Goal: Information Seeking & Learning: Learn about a topic

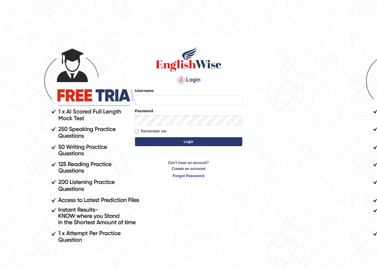
type input "neelamrani_parramatta"
click at [189, 147] on form "Please fix the following errors: Username neelamrani_parramatta Password Rememb…" at bounding box center [188, 118] width 107 height 60
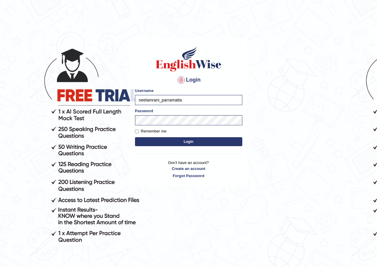
click at [192, 144] on button "Login" at bounding box center [188, 141] width 107 height 9
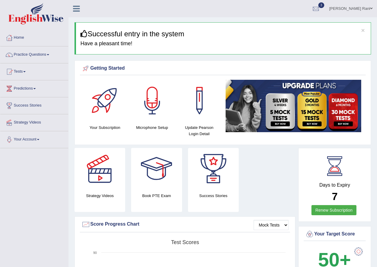
click at [23, 74] on link "Tests" at bounding box center [34, 70] width 68 height 15
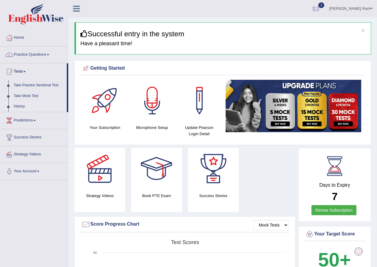
click at [26, 109] on link "History" at bounding box center [39, 106] width 56 height 11
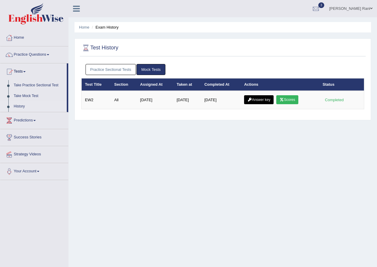
click at [124, 71] on link "Practice Sectional Tests" at bounding box center [110, 69] width 51 height 11
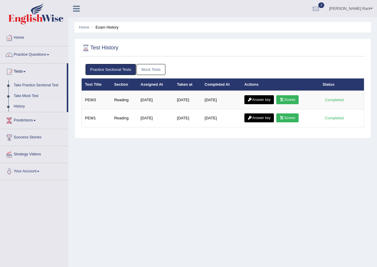
click at [18, 55] on link "Practice Questions" at bounding box center [34, 53] width 68 height 15
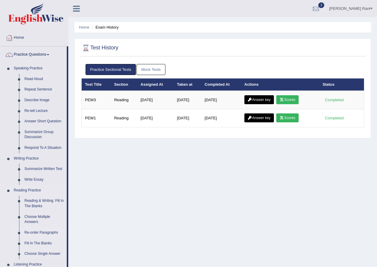
click at [29, 236] on link "Re-order Paragraphs" at bounding box center [44, 232] width 45 height 11
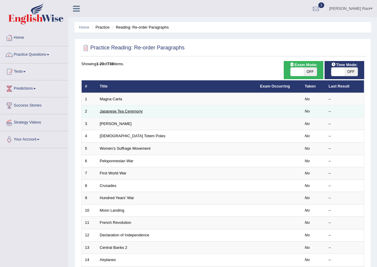
click at [127, 113] on link "Japanese Tea Ceremony" at bounding box center [121, 111] width 43 height 4
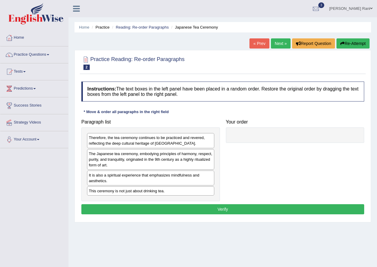
scroll to position [46, 0]
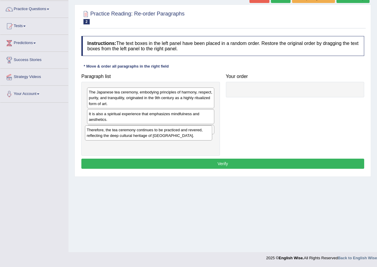
drag, startPoint x: 207, startPoint y: 148, endPoint x: 197, endPoint y: 128, distance: 21.7
click at [203, 137] on div "Therefore, the tea ceremony continues to be practiced and revered, reflecting t…" at bounding box center [148, 132] width 127 height 15
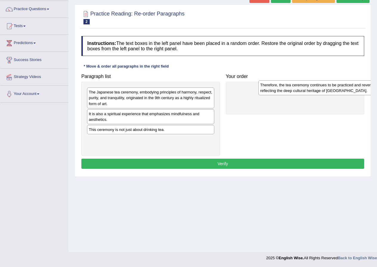
drag, startPoint x: 194, startPoint y: 147, endPoint x: 356, endPoint y: 94, distance: 169.6
click at [360, 94] on div "Therefore, the tea ceremony continues to be practiced and revered, reflecting t…" at bounding box center [321, 87] width 127 height 15
drag, startPoint x: 320, startPoint y: 92, endPoint x: 316, endPoint y: 85, distance: 8.2
click at [316, 85] on div "Therefore, the tea ceremony continues to be practiced and revered, reflecting t…" at bounding box center [292, 87] width 124 height 15
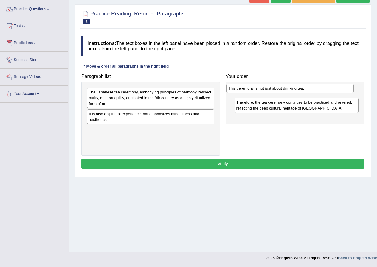
drag, startPoint x: 166, startPoint y: 131, endPoint x: 305, endPoint y: 92, distance: 145.2
click at [305, 91] on div "This ceremony is not just about drinking tea." at bounding box center [289, 88] width 127 height 9
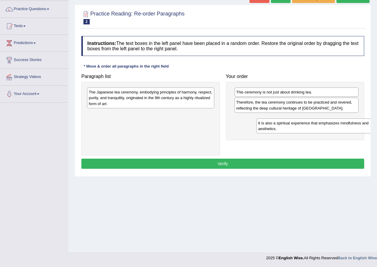
drag, startPoint x: 195, startPoint y: 118, endPoint x: 364, endPoint y: 127, distance: 169.4
click at [364, 127] on div "It is also a spiritual experience that emphasizes mindfulness and aesthetics." at bounding box center [319, 126] width 127 height 15
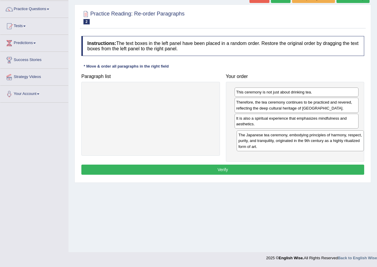
drag, startPoint x: 183, startPoint y: 95, endPoint x: 324, endPoint y: 133, distance: 146.5
click at [326, 134] on div "The Japanese tea ceremony, embodying principles of harmony, respect, purity, an…" at bounding box center [299, 140] width 127 height 21
click at [233, 170] on button "Verify" at bounding box center [222, 170] width 283 height 10
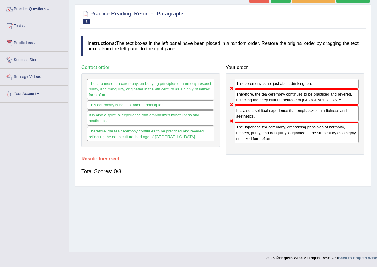
drag, startPoint x: 181, startPoint y: 91, endPoint x: 275, endPoint y: 111, distance: 95.5
click at [275, 111] on div "Paragraph list Correct order The Japanese tea ceremony, embodying principles of…" at bounding box center [222, 108] width 289 height 93
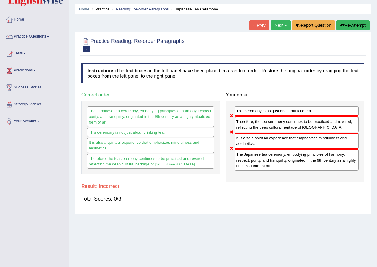
scroll to position [16, 0]
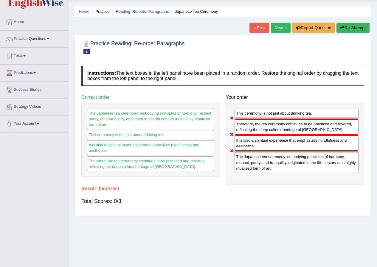
click at [281, 30] on link "Next »" at bounding box center [281, 28] width 20 height 10
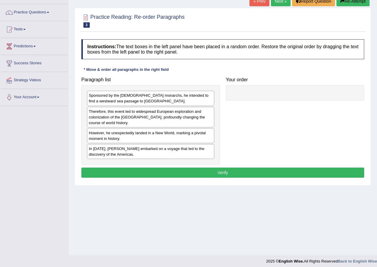
scroll to position [46, 0]
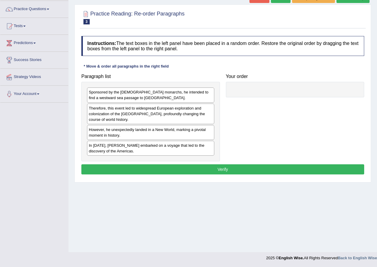
drag, startPoint x: 176, startPoint y: 159, endPoint x: 180, endPoint y: 152, distance: 7.7
click at [178, 155] on div "Sponsored by the Spanish monarchs, he intended to find a westward sea passage t…" at bounding box center [150, 122] width 138 height 80
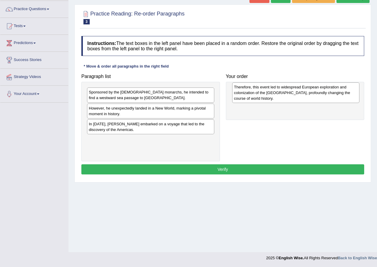
drag, startPoint x: 195, startPoint y: 114, endPoint x: 340, endPoint y: 93, distance: 146.8
click at [340, 93] on div "Therefore, this event led to widespread European exploration and colonization o…" at bounding box center [295, 92] width 127 height 21
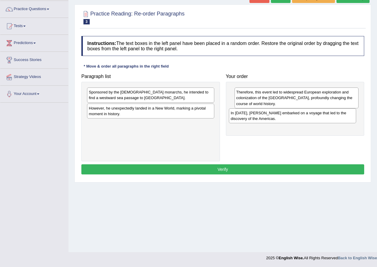
drag, startPoint x: 143, startPoint y: 132, endPoint x: 286, endPoint y: 121, distance: 143.0
click at [286, 121] on div "In 1492, Christopher Columbus embarked on a voyage that led to the discovery of…" at bounding box center [292, 115] width 127 height 15
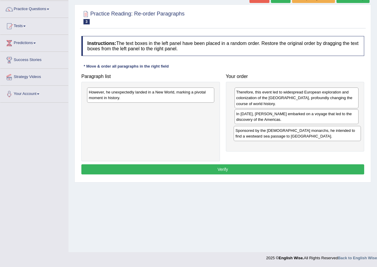
drag, startPoint x: 200, startPoint y: 99, endPoint x: 344, endPoint y: 132, distance: 147.9
click at [347, 136] on div "Sponsored by the Spanish monarchs, he intended to find a westward sea passage t…" at bounding box center [296, 133] width 127 height 15
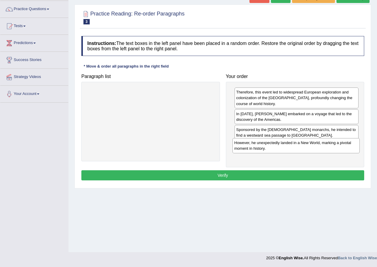
drag, startPoint x: 191, startPoint y: 99, endPoint x: 336, endPoint y: 150, distance: 153.9
click at [336, 150] on div "However, he unexpectedly landed in a New World, marking a pivotal moment in his…" at bounding box center [295, 145] width 127 height 15
click at [218, 175] on button "Verify" at bounding box center [222, 175] width 283 height 10
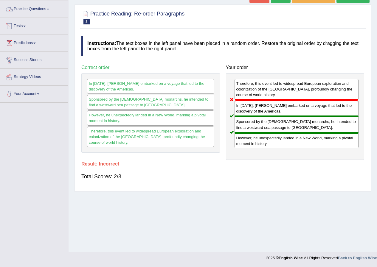
click at [19, 9] on link "Practice Questions" at bounding box center [34, 8] width 68 height 15
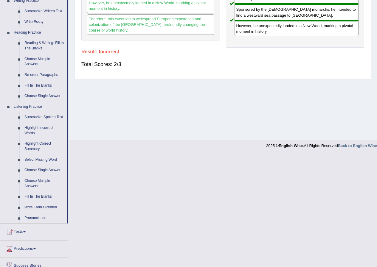
scroll to position [158, 0]
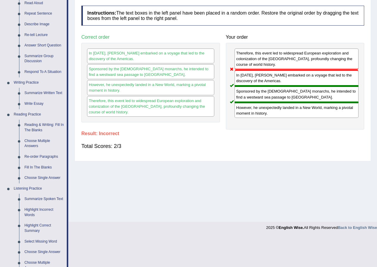
scroll to position [77, 0]
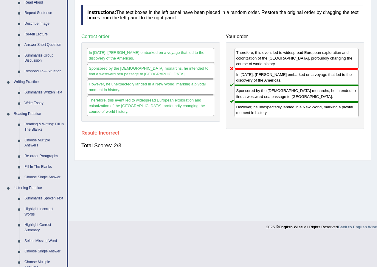
drag, startPoint x: 376, startPoint y: 192, endPoint x: 380, endPoint y: 201, distance: 9.8
click at [376, 191] on html "Toggle navigation Home Practice Questions Speaking Practice Read Aloud Repeat S…" at bounding box center [188, 56] width 377 height 267
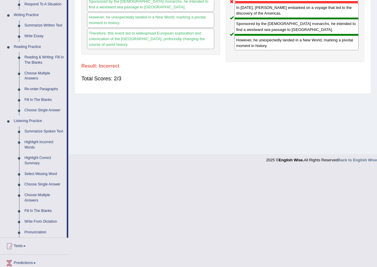
scroll to position [150, 0]
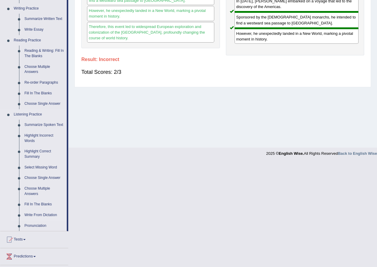
click at [51, 218] on link "Write From Dictation" at bounding box center [44, 215] width 45 height 11
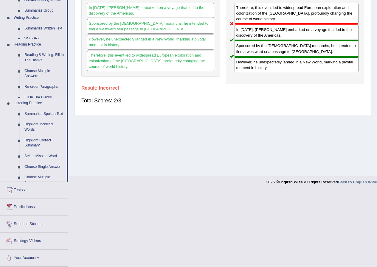
scroll to position [63, 0]
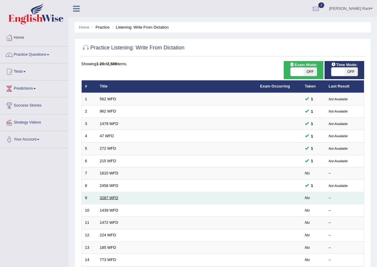
click at [110, 196] on link "3287 WFD" at bounding box center [109, 198] width 18 height 4
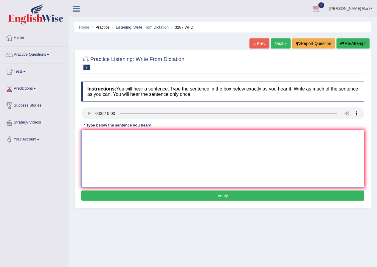
drag, startPoint x: 107, startPoint y: 139, endPoint x: 107, endPoint y: 144, distance: 4.8
click at [107, 144] on textarea at bounding box center [222, 159] width 283 height 58
type textarea "A new gardning univistry last week"
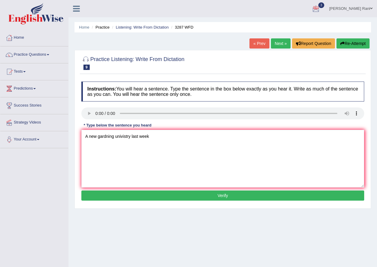
click at [230, 200] on button "Verify" at bounding box center [222, 196] width 283 height 10
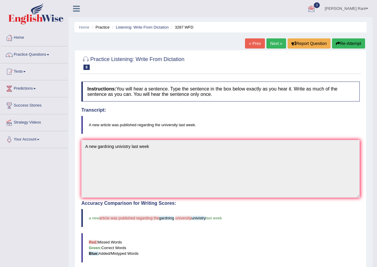
drag, startPoint x: 273, startPoint y: 40, endPoint x: 271, endPoint y: 43, distance: 3.8
click at [272, 40] on link "Next »" at bounding box center [276, 43] width 20 height 10
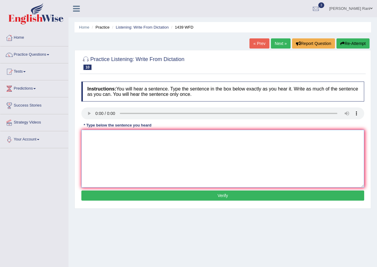
drag, startPoint x: 95, startPoint y: 137, endPoint x: 104, endPoint y: 130, distance: 11.9
click at [104, 130] on textarea at bounding box center [222, 159] width 283 height 58
type textarea "The pastion box just pass past a conter counter"
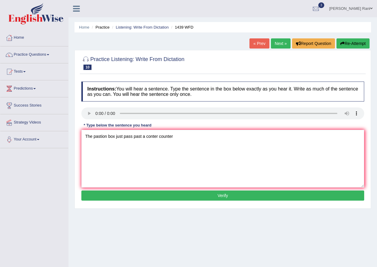
click at [237, 198] on button "Verify" at bounding box center [222, 196] width 283 height 10
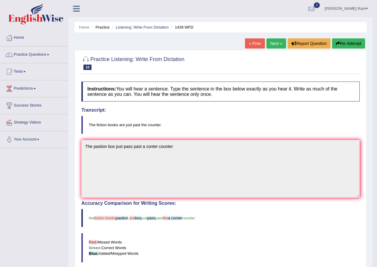
click at [275, 44] on link "Next »" at bounding box center [276, 43] width 20 height 10
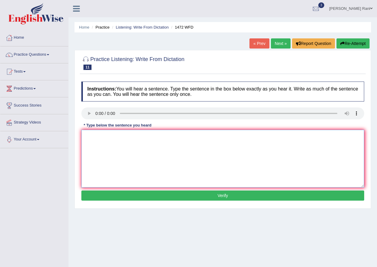
click at [108, 135] on textarea at bounding box center [222, 159] width 283 height 58
type textarea "The lockel goverment gorverment have a plane plan"
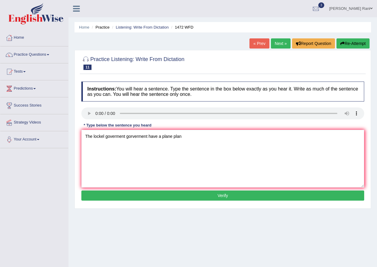
click at [216, 197] on button "Verify" at bounding box center [222, 196] width 283 height 10
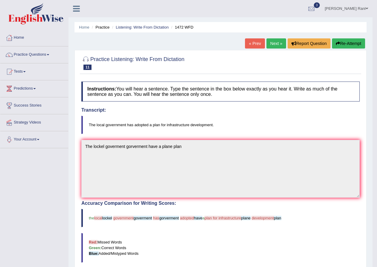
click at [273, 40] on link "Next »" at bounding box center [276, 43] width 20 height 10
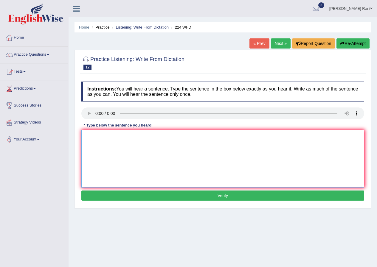
click at [92, 139] on textarea at bounding box center [222, 159] width 283 height 58
type textarea "In tha but a issu in tha computer [PERSON_NAME] heater"
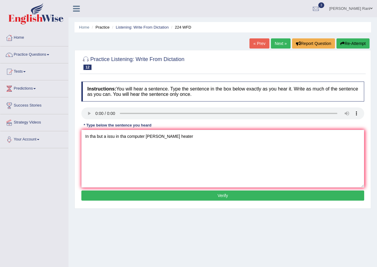
click at [230, 200] on button "Verify" at bounding box center [222, 196] width 283 height 10
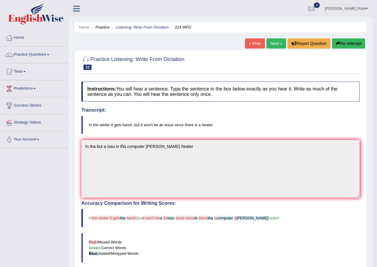
click at [276, 42] on link "Next »" at bounding box center [276, 43] width 20 height 10
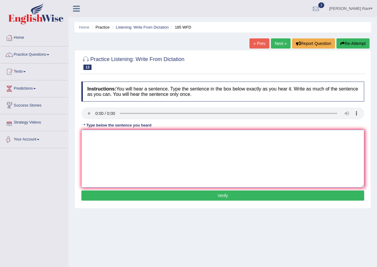
click at [93, 134] on textarea at bounding box center [222, 159] width 283 height 58
type textarea "The rechers reachers same many meny students tress truse and tha past"
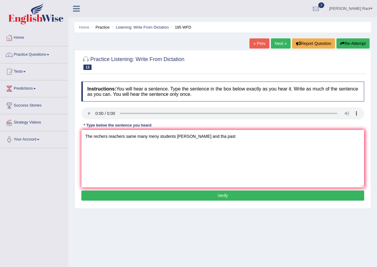
click at [226, 196] on button "Verify" at bounding box center [222, 196] width 283 height 10
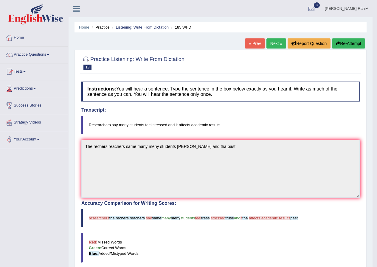
click at [272, 44] on link "Next »" at bounding box center [276, 43] width 20 height 10
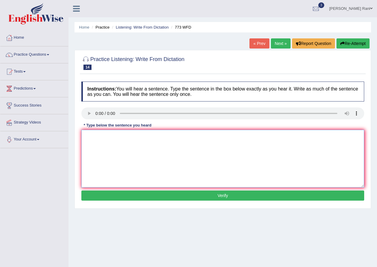
click at [105, 136] on textarea at bounding box center [222, 159] width 283 height 58
type textarea "The quantty is a very week nearely is a inpossibal inposbale study stady leval"
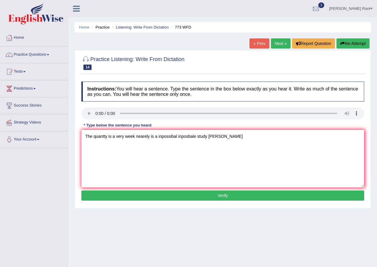
click at [237, 198] on button "Verify" at bounding box center [222, 196] width 283 height 10
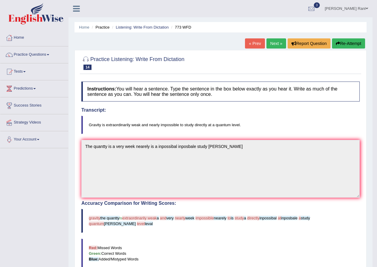
scroll to position [124, 0]
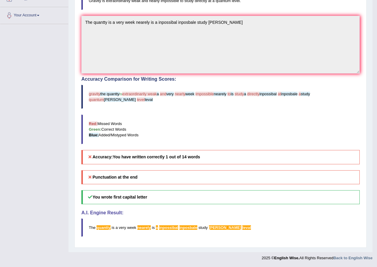
click at [373, 88] on body "Toggle navigation Home Practice Questions Speaking Practice Read Aloud Repeat S…" at bounding box center [188, 9] width 377 height 267
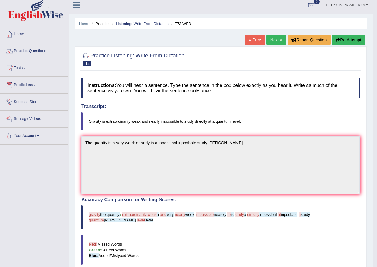
scroll to position [0, 0]
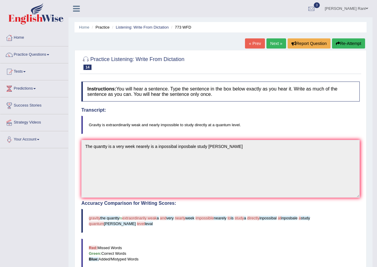
click at [267, 44] on link "Next »" at bounding box center [276, 43] width 20 height 10
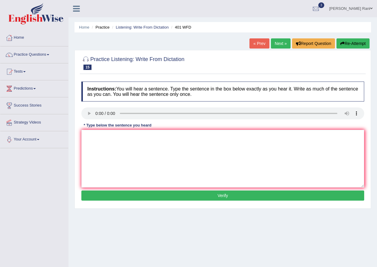
click at [214, 198] on button "Verify" at bounding box center [222, 196] width 283 height 10
click at [264, 44] on link "« Prev" at bounding box center [259, 43] width 20 height 10
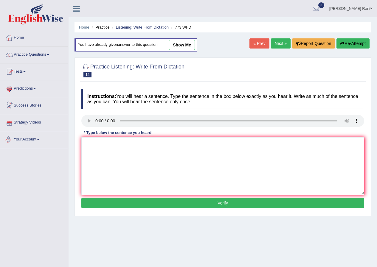
drag, startPoint x: 32, startPoint y: 80, endPoint x: 32, endPoint y: 84, distance: 4.5
click at [32, 84] on ul "Home Practice Questions Speaking Practice Read Aloud Repeat Sentence Describe I…" at bounding box center [34, 88] width 68 height 119
click at [32, 85] on link "Predictions" at bounding box center [34, 87] width 68 height 15
click at [29, 52] on link "Practice Questions" at bounding box center [34, 53] width 68 height 15
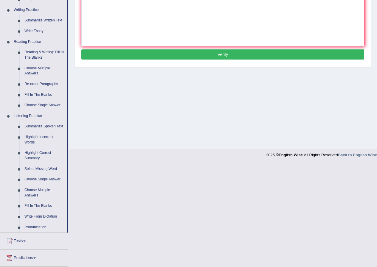
scroll to position [156, 0]
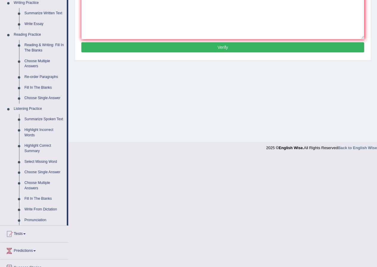
click at [39, 199] on link "Fill In The Blanks" at bounding box center [44, 199] width 45 height 11
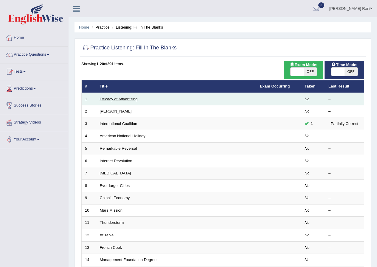
click at [118, 101] on link "Efficacy of Advertising" at bounding box center [119, 99] width 38 height 4
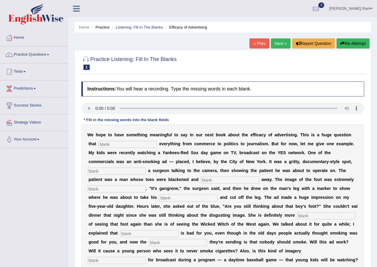
scroll to position [47, 0]
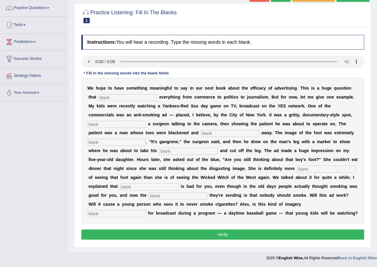
click at [121, 98] on input "text" at bounding box center [127, 97] width 58 height 7
click at [119, 214] on input "text" at bounding box center [116, 213] width 58 height 7
type input "progried"
click at [123, 99] on input "text" at bounding box center [127, 97] width 58 height 7
type input "infact"
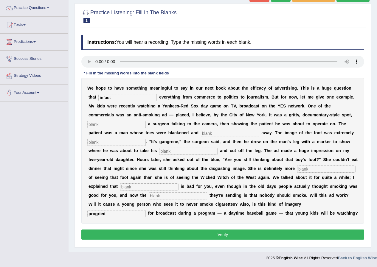
click at [109, 126] on input "text" at bounding box center [116, 124] width 58 height 7
type input "but"
click at [227, 133] on input "text" at bounding box center [230, 133] width 58 height 7
click at [223, 135] on input "raning" at bounding box center [230, 133] width 58 height 7
type input "r"
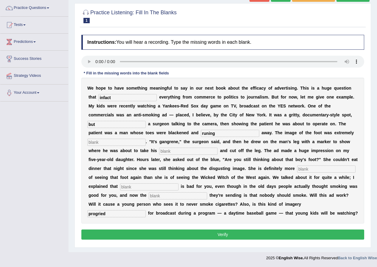
type input "runing"
click at [117, 143] on input "text" at bounding box center [116, 142] width 58 height 7
type input "dis"
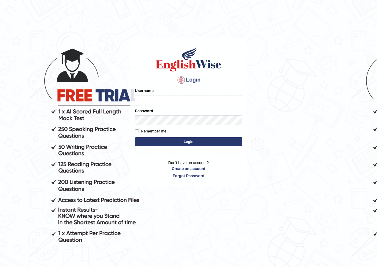
type input "neelamrani_parramatta"
click at [177, 142] on button "Login" at bounding box center [188, 141] width 107 height 9
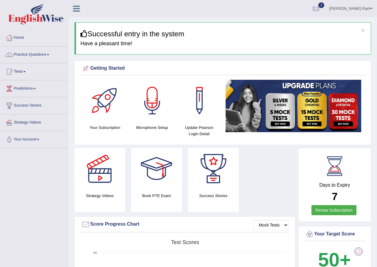
click at [32, 55] on link "Practice Questions" at bounding box center [34, 53] width 68 height 15
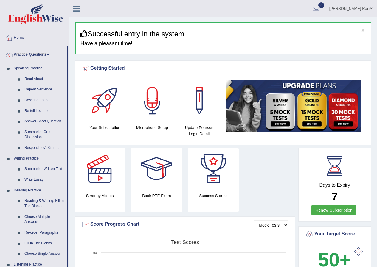
scroll to position [233, 0]
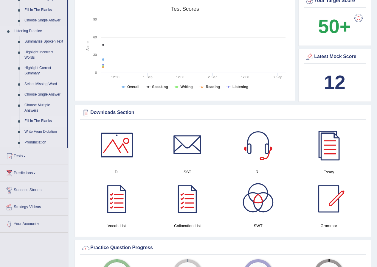
click at [46, 118] on link "Fill In The Blanks" at bounding box center [44, 121] width 45 height 11
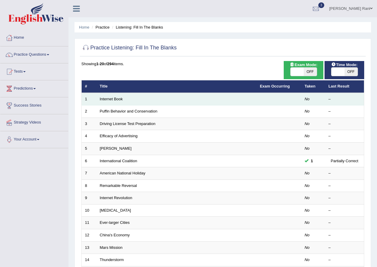
click at [144, 99] on td "Internet Book" at bounding box center [176, 99] width 160 height 13
click at [122, 97] on link "Internet Book" at bounding box center [111, 99] width 23 height 4
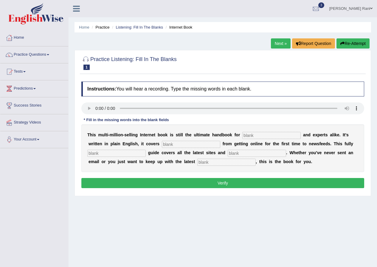
click at [219, 162] on input "text" at bounding box center [226, 162] width 58 height 7
type input "devlopment"
click at [262, 137] on input "text" at bounding box center [271, 135] width 58 height 7
type input "novises"
click at [188, 145] on input "text" at bounding box center [191, 144] width 58 height 7
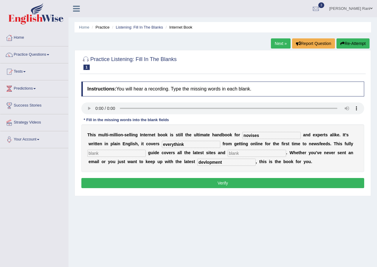
type input "everythink"
click at [253, 154] on input "text" at bounding box center [256, 153] width 58 height 7
type input "quarise"
click at [236, 187] on button "Verify" at bounding box center [222, 183] width 283 height 10
click at [236, 183] on button "Verify" at bounding box center [222, 183] width 283 height 10
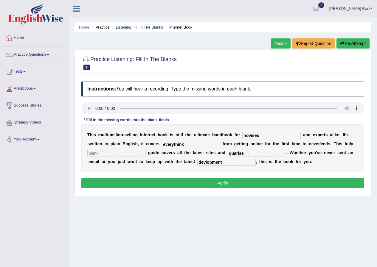
click at [121, 153] on input "text" at bounding box center [116, 153] width 58 height 7
type input "jh"
click at [232, 185] on button "Verify" at bounding box center [222, 183] width 283 height 10
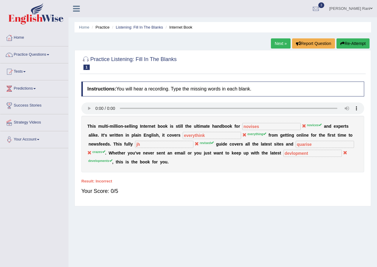
click at [284, 46] on link "Next »" at bounding box center [281, 43] width 20 height 10
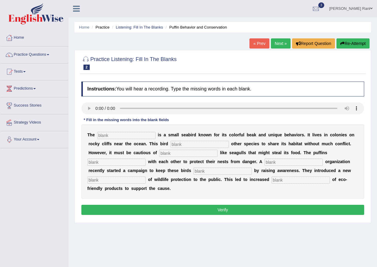
click at [122, 138] on input "text" at bounding box center [126, 135] width 58 height 7
type input "puffin"
click at [190, 143] on input "text" at bounding box center [199, 144] width 58 height 7
type input "ju"
click at [169, 153] on input "j" at bounding box center [188, 153] width 58 height 7
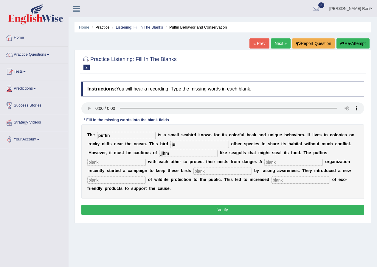
type input "jjhm"
click at [122, 161] on input "text" at bounding box center [116, 162] width 58 height 7
type input "coperter"
click at [287, 163] on input "text" at bounding box center [293, 162] width 58 height 7
type input "coperatern"
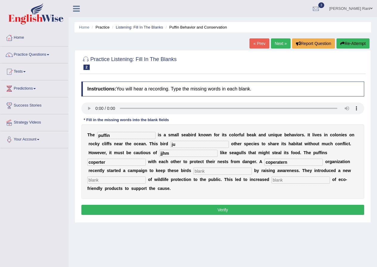
click at [123, 180] on input "text" at bounding box center [116, 180] width 58 height 7
type input "c gf"
click at [221, 170] on input "text" at bounding box center [222, 171] width 58 height 7
type input "gfgf"
click at [284, 180] on input "text" at bounding box center [300, 180] width 58 height 7
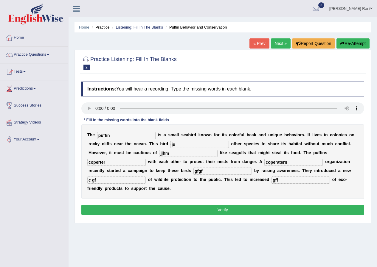
type input "gff"
click at [237, 211] on button "Verify" at bounding box center [222, 210] width 283 height 10
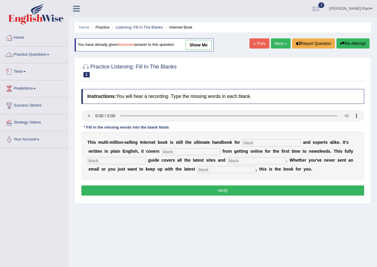
click at [25, 52] on link "Practice Questions" at bounding box center [34, 53] width 68 height 15
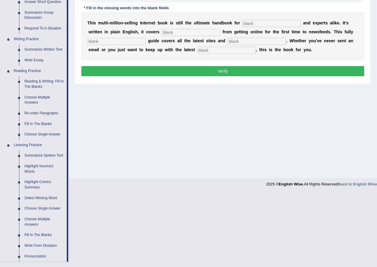
scroll to position [125, 0]
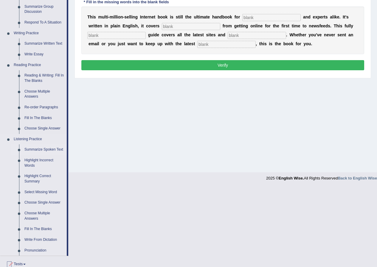
click at [49, 149] on link "Summarize Spoken Text" at bounding box center [44, 149] width 45 height 11
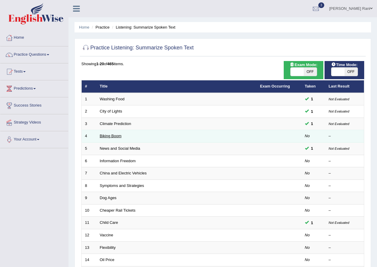
click at [121, 135] on link "Biking Boom" at bounding box center [111, 136] width 22 height 4
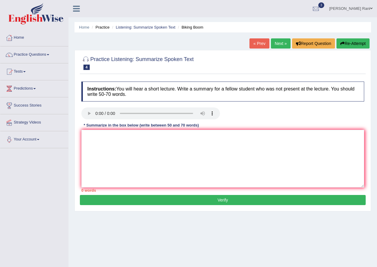
click at [253, 43] on link "« Prev" at bounding box center [259, 43] width 20 height 10
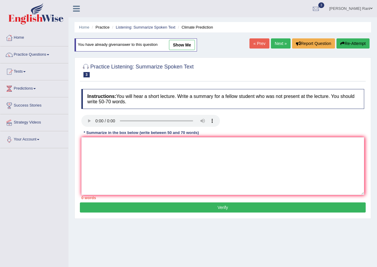
click at [186, 49] on link "show me" at bounding box center [182, 45] width 26 height 10
type textarea ".m,dchj8owrvfd'pvml m.:A{PCwfcji"
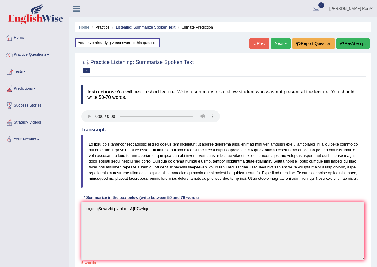
click at [251, 45] on link "« Prev" at bounding box center [259, 43] width 20 height 10
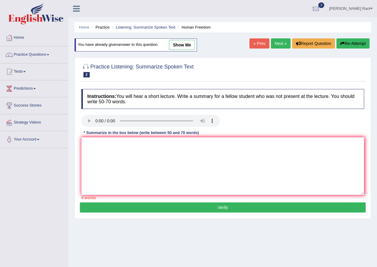
click at [186, 47] on link "show me" at bounding box center [182, 45] width 26 height 10
type textarea "The speaker provided comperhensive overwive of the business, highlighting sever…"
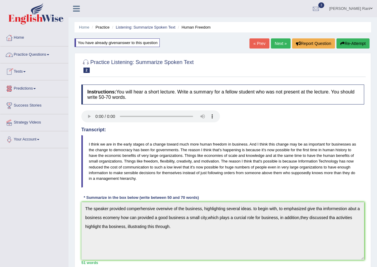
click at [43, 52] on link "Practice Questions" at bounding box center [34, 53] width 68 height 15
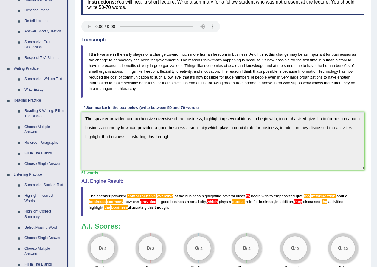
scroll to position [98, 0]
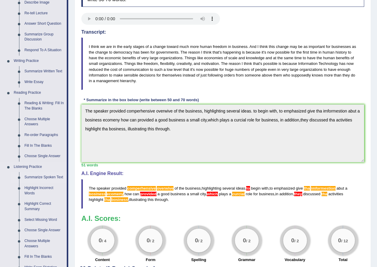
click at [39, 179] on link "Summarize Spoken Text" at bounding box center [44, 177] width 45 height 11
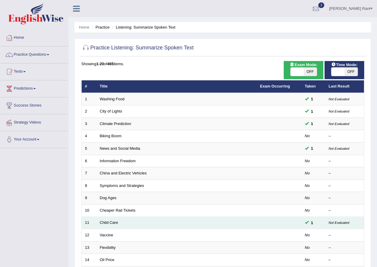
click at [307, 225] on td "1" at bounding box center [313, 223] width 24 height 13
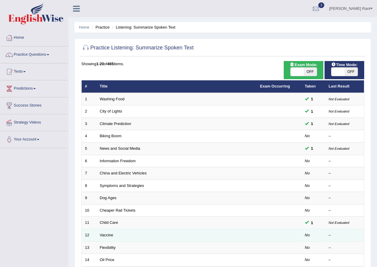
click at [93, 235] on td "12" at bounding box center [89, 235] width 15 height 13
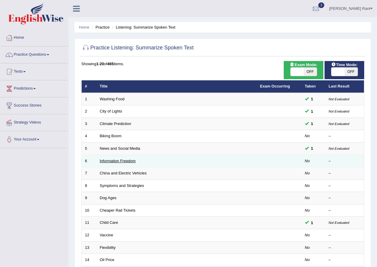
click at [102, 162] on link "Information Freedom" at bounding box center [118, 161] width 36 height 4
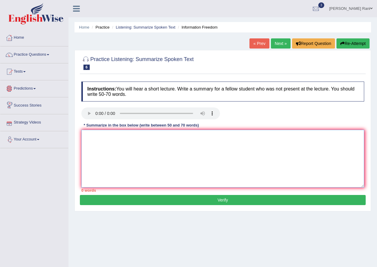
drag, startPoint x: 94, startPoint y: 139, endPoint x: 135, endPoint y: 132, distance: 42.0
click at [96, 138] on textarea at bounding box center [222, 159] width 283 height 58
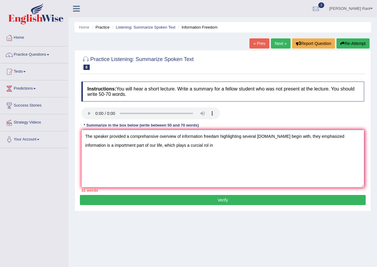
click at [173, 145] on textarea "The speaker provided a comprehansive overview of information freedam highlighti…" at bounding box center [222, 159] width 283 height 58
click at [191, 145] on textarea "The speaker provided a comprehansive overview of information freedam highlighti…" at bounding box center [222, 159] width 283 height 58
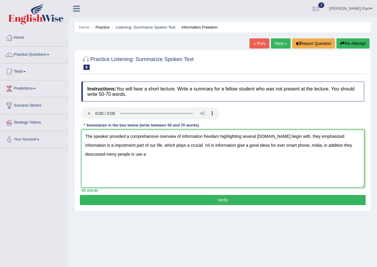
click at [359, 146] on textarea "The speaker provided a comprehansive overview of information freedam highlighti…" at bounding box center [222, 159] width 283 height 58
click at [350, 146] on textarea "The speaker provided a comprehansive overview of information freedam highlighti…" at bounding box center [222, 159] width 283 height 58
click at [118, 155] on textarea "The speaker provided a comprehansive overview of information freedam highlighti…" at bounding box center [222, 159] width 283 height 58
type textarea "The speaker provided a comprehansive overview of information freedam highlighti…"
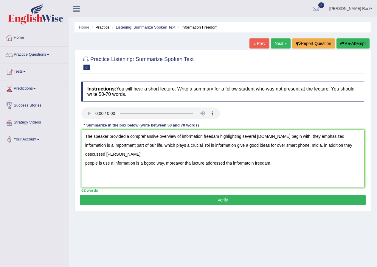
click at [218, 200] on button "Verify" at bounding box center [223, 200] width 286 height 10
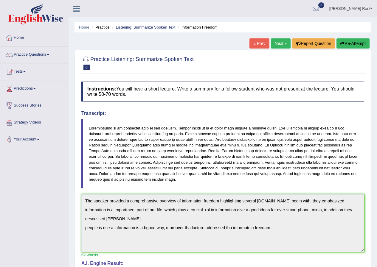
click at [345, 46] on button "Re-Attempt" at bounding box center [352, 43] width 33 height 10
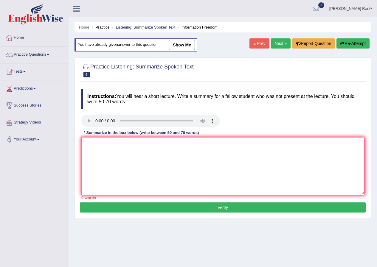
click at [160, 147] on textarea at bounding box center [222, 166] width 283 height 58
click at [187, 44] on link "show me" at bounding box center [182, 45] width 26 height 10
type textarea "The speaker provided a comprehansive overview of information freedam highlighti…"
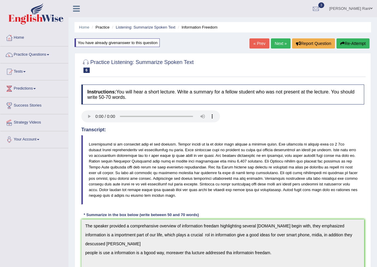
click at [258, 42] on link "« Prev" at bounding box center [259, 43] width 20 height 10
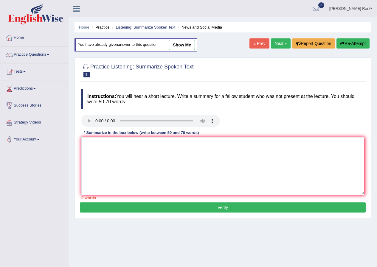
click at [278, 46] on link "Next »" at bounding box center [281, 43] width 20 height 10
click at [147, 153] on textarea at bounding box center [222, 166] width 283 height 58
type textarea "T"
click at [175, 143] on textarea "The speaker provided a comprehensive overview information freedom" at bounding box center [222, 166] width 283 height 58
click at [222, 143] on textarea "The speaker provided a comprehensive overview of information freedom" at bounding box center [222, 166] width 283 height 58
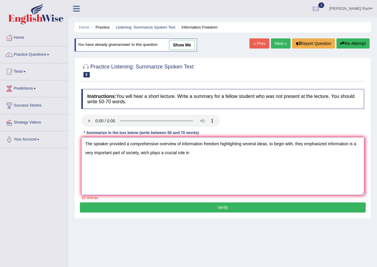
click at [144, 151] on textarea "The speaker provided a comprehensive overview of information freedom highlighti…" at bounding box center [222, 166] width 283 height 58
click at [148, 152] on textarea "The speaker provided a comprehensive overview of information freedom highlighti…" at bounding box center [222, 166] width 283 height 58
click at [193, 153] on textarea "The speaker provided a comprehensive overview of information freedom highlighti…" at bounding box center [222, 166] width 283 height 58
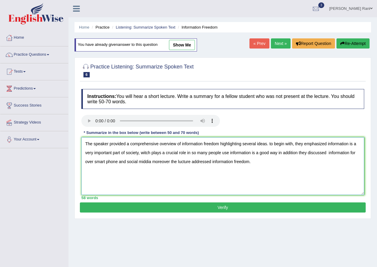
type textarea "The speaker provided a comprehensive overview of information freedom highlighti…"
click at [229, 208] on button "Verify" at bounding box center [223, 207] width 286 height 10
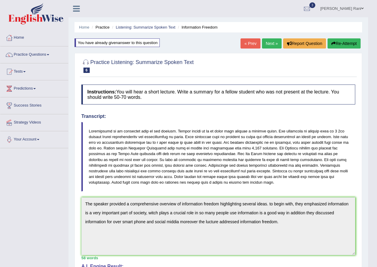
scroll to position [147, 0]
